Goal: Find specific page/section: Find specific page/section

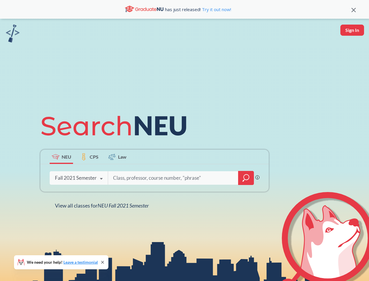
click at [184, 140] on icon at bounding box center [116, 125] width 152 height 33
click at [354, 9] on icon at bounding box center [354, 10] width 4 height 4
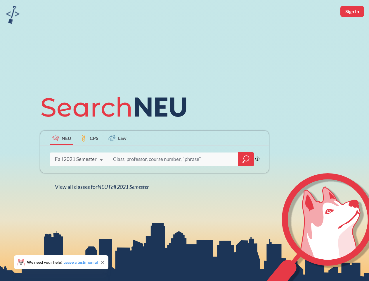
click at [352, 30] on div "NEU CPS Law Phrase search guarantees the exact search appears in the results. E…" at bounding box center [184, 140] width 369 height 281
click at [61, 156] on div "Fall 2021 Semester" at bounding box center [76, 159] width 42 height 6
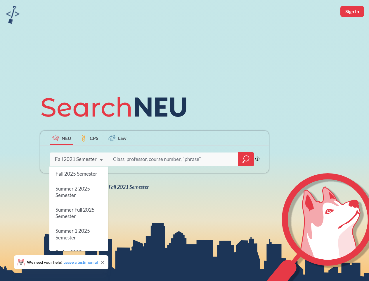
click at [89, 156] on div "Fall 2021 Semester" at bounding box center [76, 159] width 42 height 6
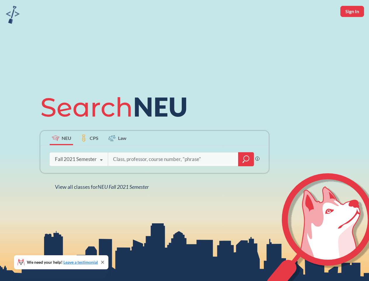
click at [118, 156] on input "search" at bounding box center [174, 159] width 122 height 12
click at [246, 178] on div "NEU CPS Law Phrase search guarantees the exact search appears in the results. E…" at bounding box center [155, 140] width 236 height 99
click at [79, 178] on div "NEU CPS Law Phrase search guarantees the exact search appears in the results. E…" at bounding box center [155, 140] width 236 height 99
click at [101, 179] on div "NEU CPS Law Phrase search guarantees the exact search appears in the results. E…" at bounding box center [155, 140] width 236 height 99
click at [103, 205] on div "NEU CPS Law Phrase search guarantees the exact search appears in the results. E…" at bounding box center [184, 140] width 369 height 281
